Goal: Find specific page/section: Find specific page/section

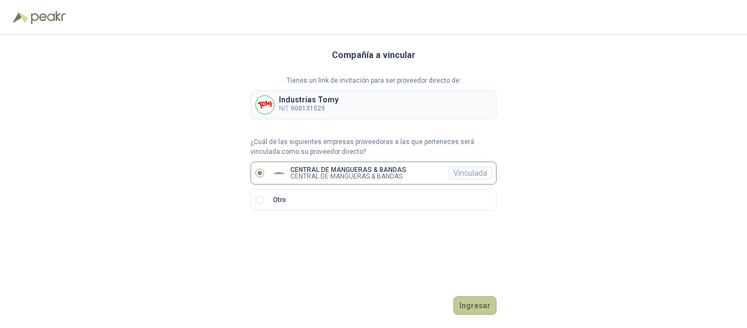
click at [475, 302] on button "Ingresar" at bounding box center [475, 305] width 43 height 19
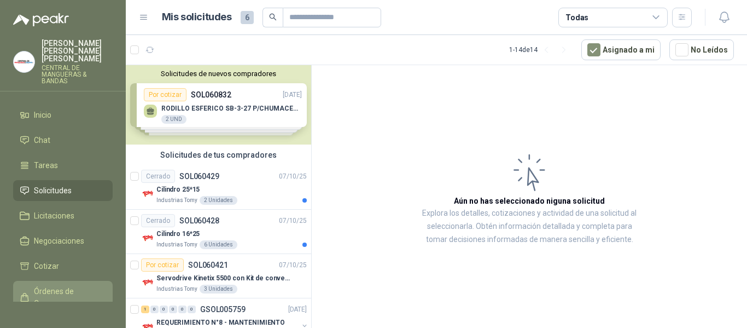
click at [63, 291] on span "Órdenes de Compra" at bounding box center [68, 297] width 68 height 24
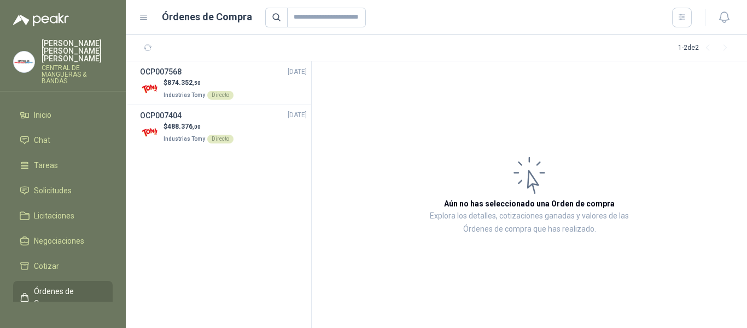
click at [73, 288] on span "Órdenes de Compra" at bounding box center [68, 297] width 68 height 24
click at [63, 184] on span "Solicitudes" at bounding box center [53, 190] width 38 height 12
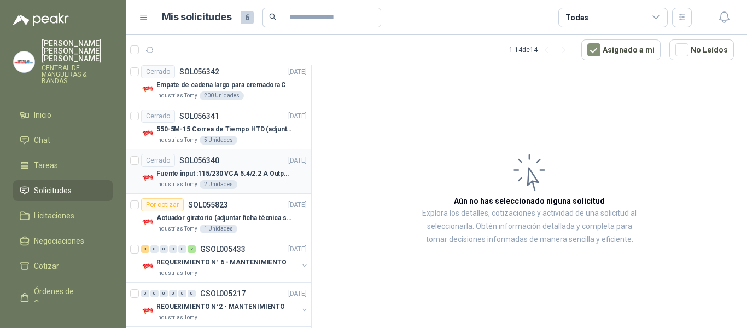
scroll to position [469, 0]
